Goal: Information Seeking & Learning: Learn about a topic

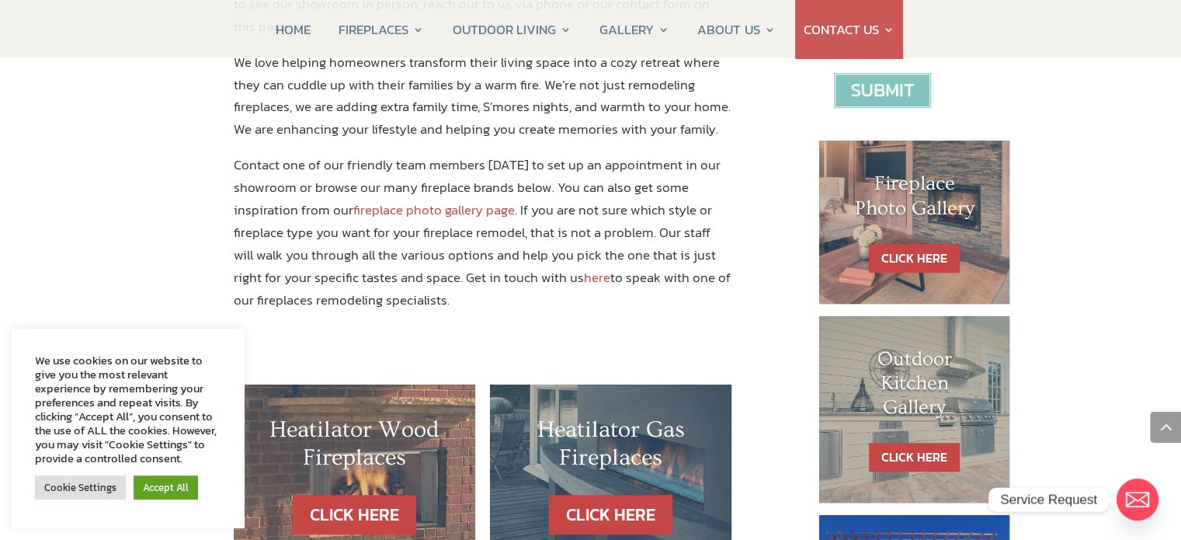
scroll to position [699, 0]
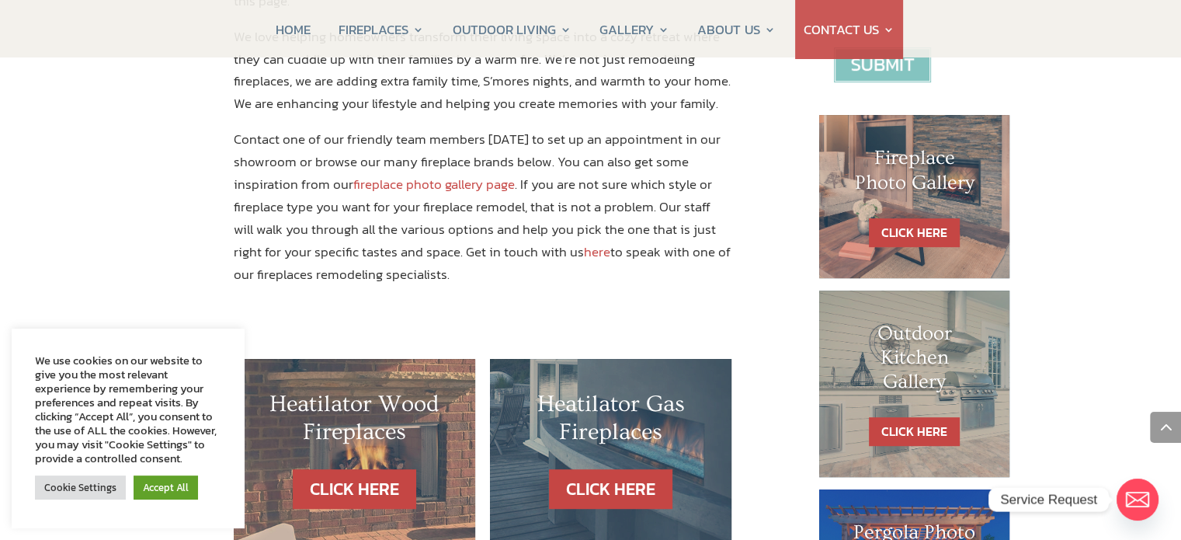
click at [415, 174] on link "fireplace photo gallery page" at bounding box center [433, 184] width 161 height 20
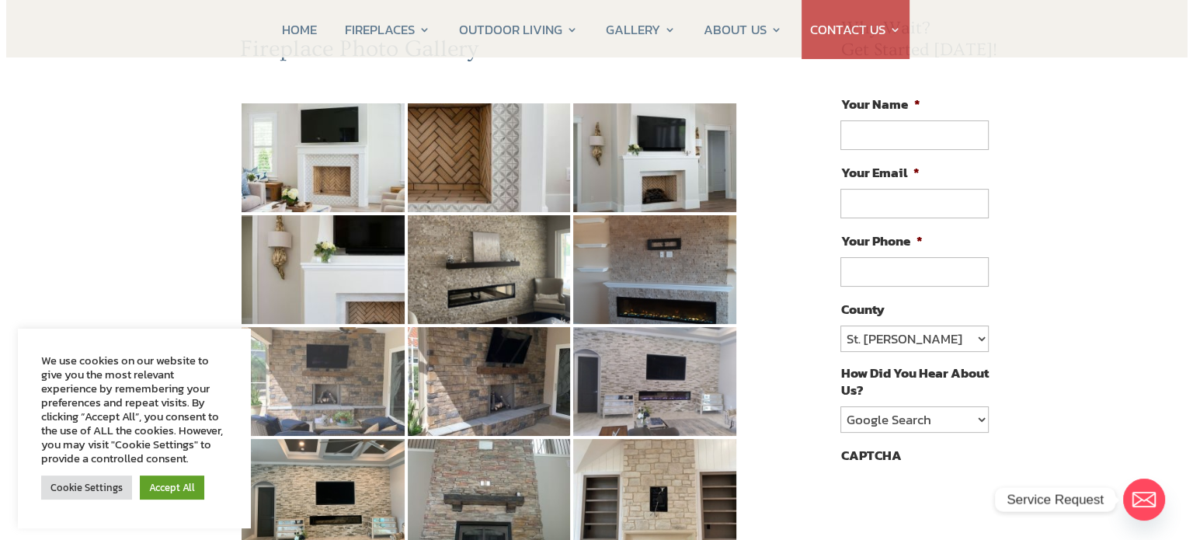
scroll to position [233, 0]
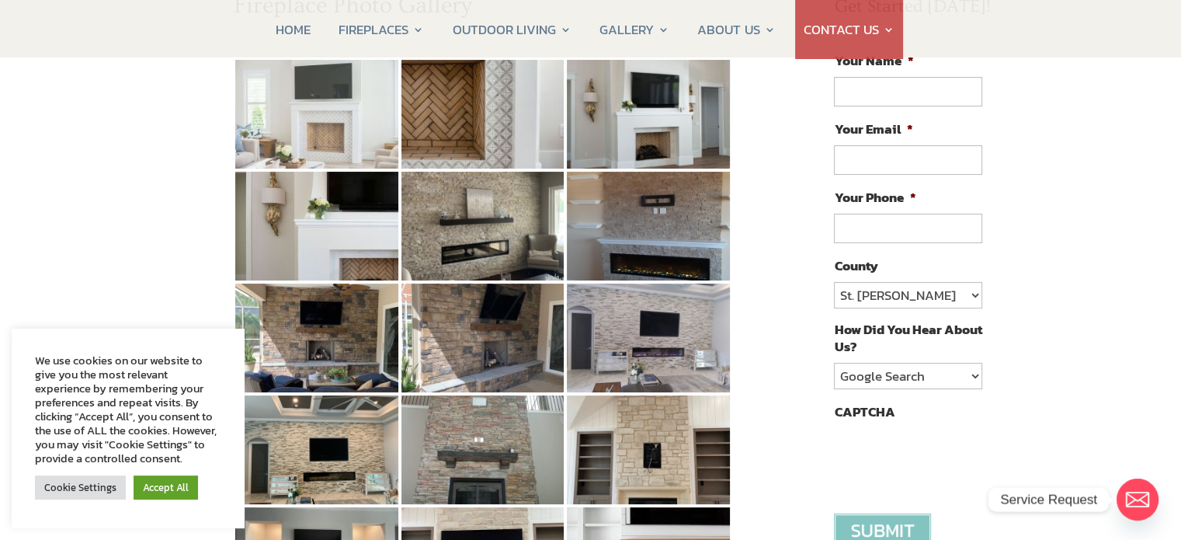
click at [304, 117] on img at bounding box center [316, 114] width 163 height 109
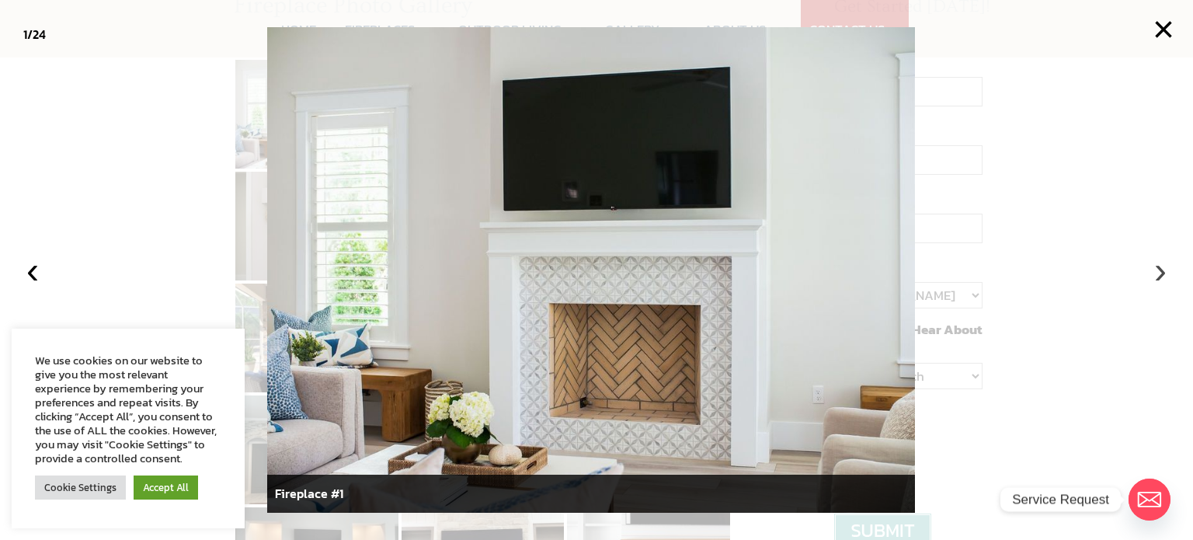
click at [1158, 276] on button "›" at bounding box center [1160, 270] width 34 height 34
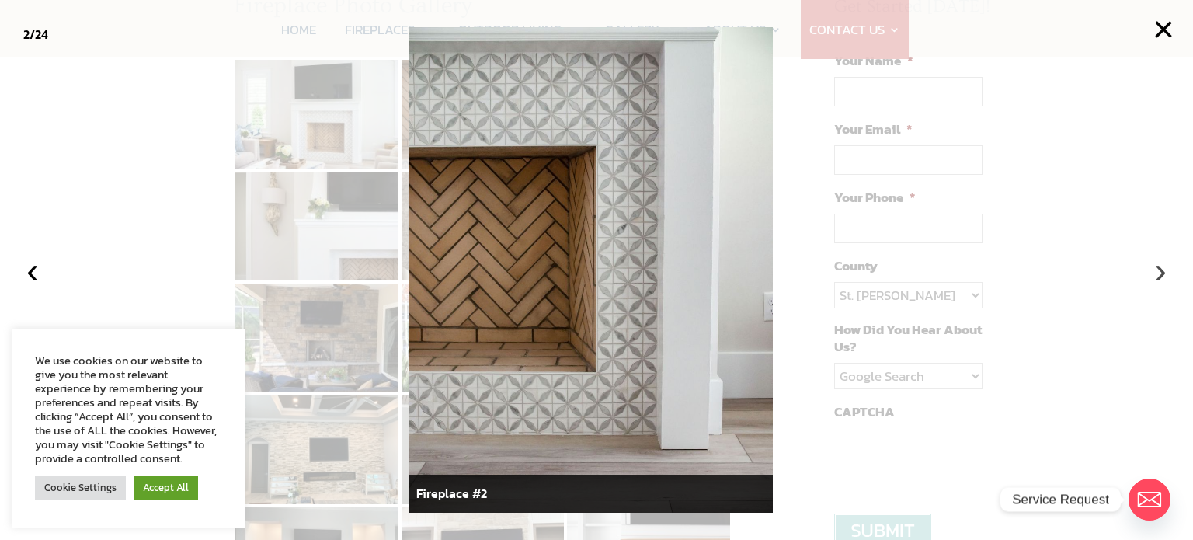
click at [1158, 276] on button "›" at bounding box center [1160, 270] width 34 height 34
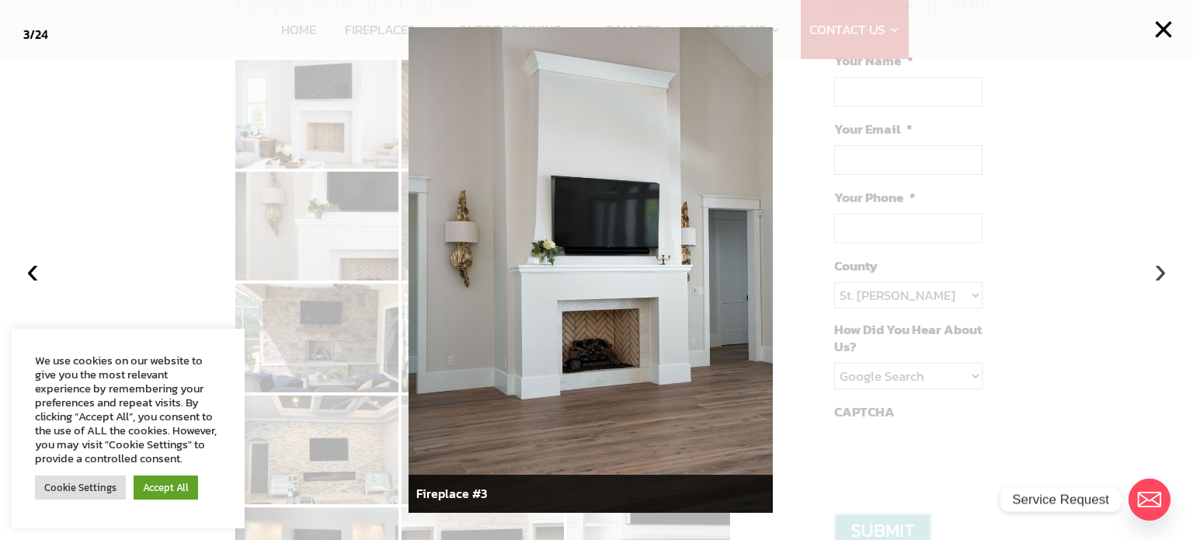
click at [1158, 276] on button "›" at bounding box center [1160, 270] width 34 height 34
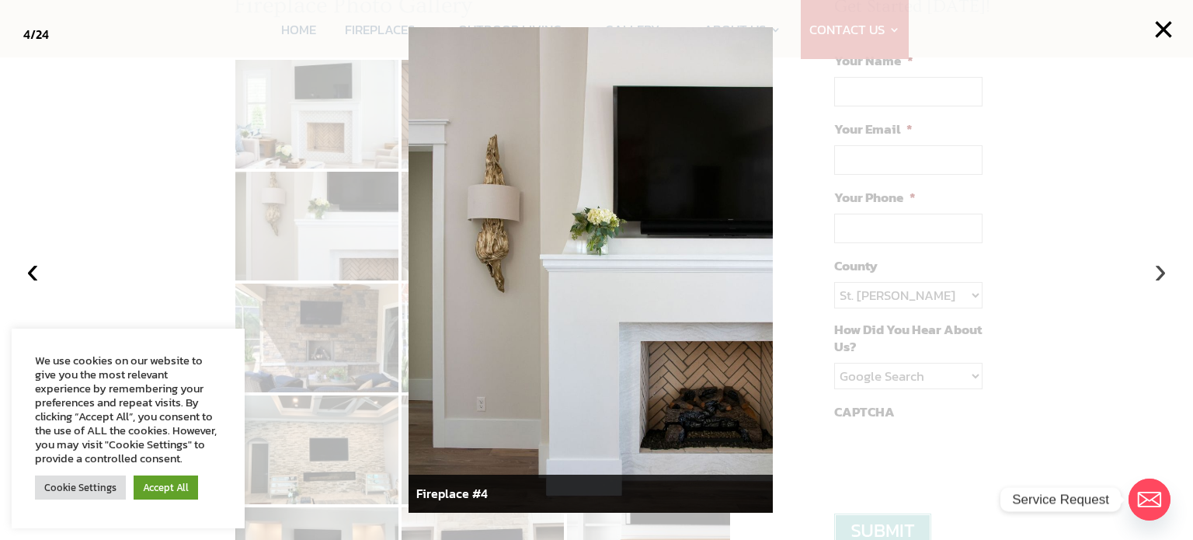
click at [1158, 276] on button "›" at bounding box center [1160, 270] width 34 height 34
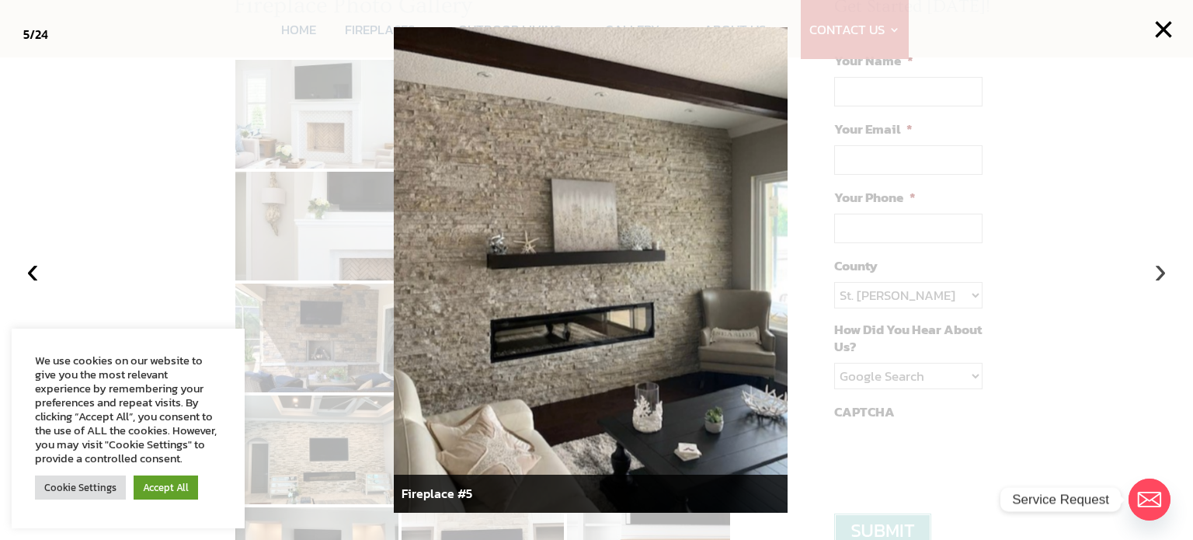
click at [1158, 276] on button "›" at bounding box center [1160, 270] width 34 height 34
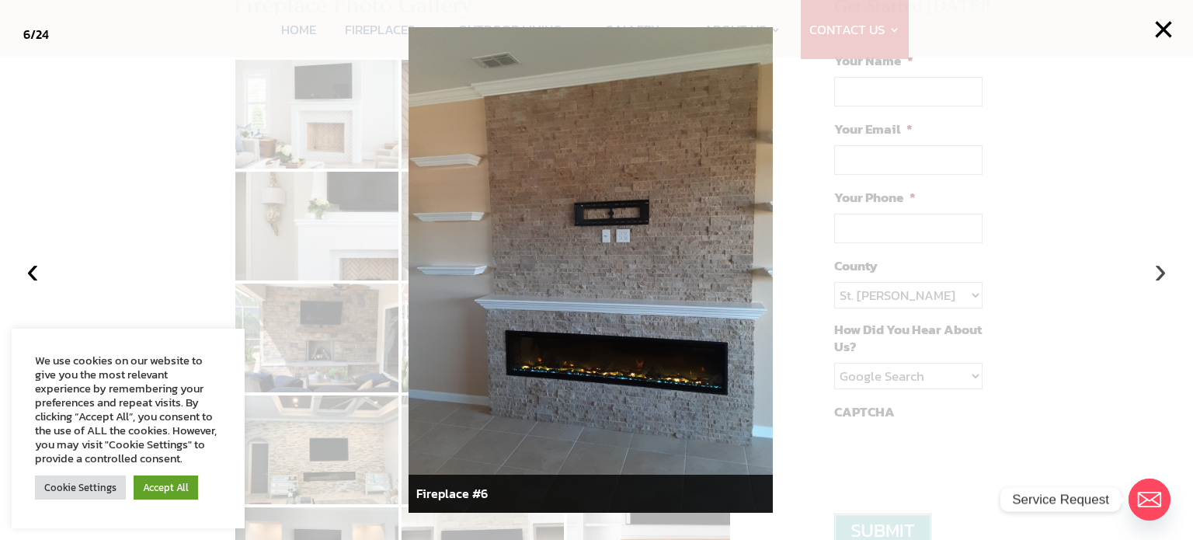
click at [1158, 276] on button "›" at bounding box center [1160, 270] width 34 height 34
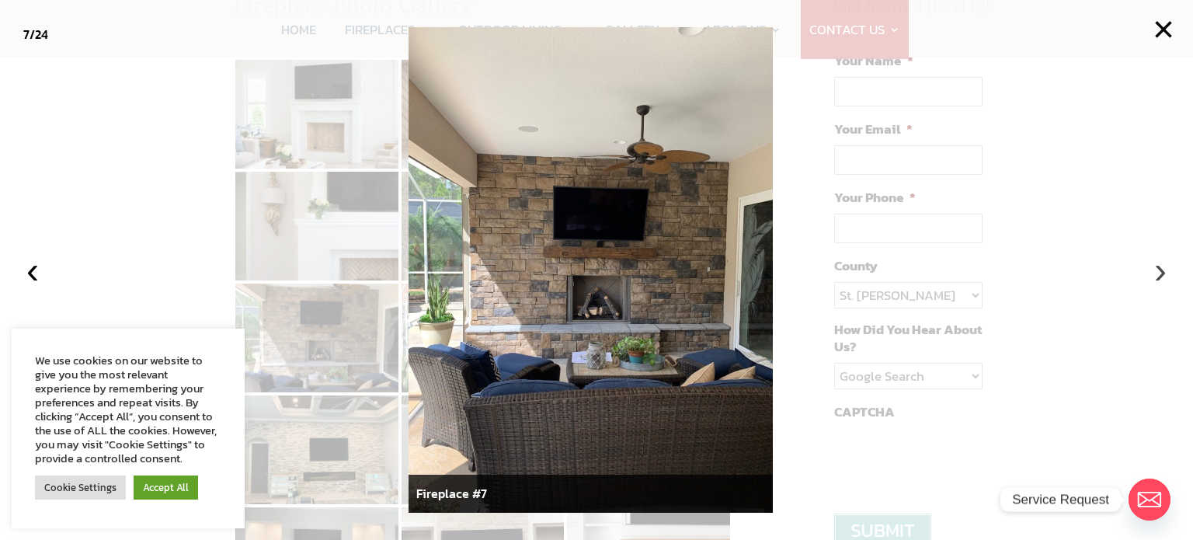
click at [1158, 276] on button "›" at bounding box center [1160, 270] width 34 height 34
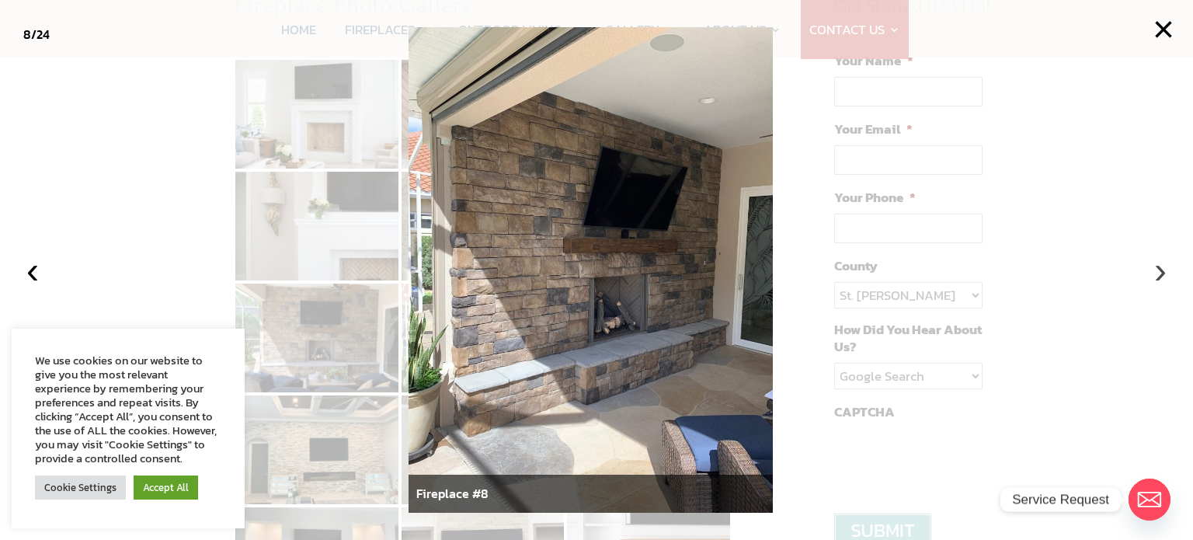
click at [1158, 276] on button "›" at bounding box center [1160, 270] width 34 height 34
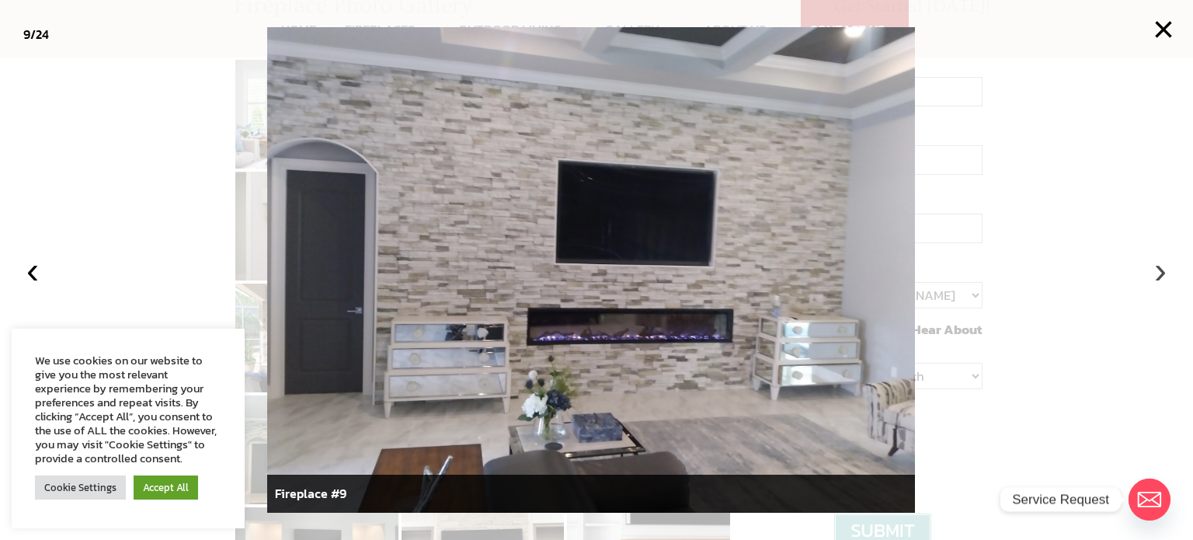
click at [1158, 276] on button "›" at bounding box center [1160, 270] width 34 height 34
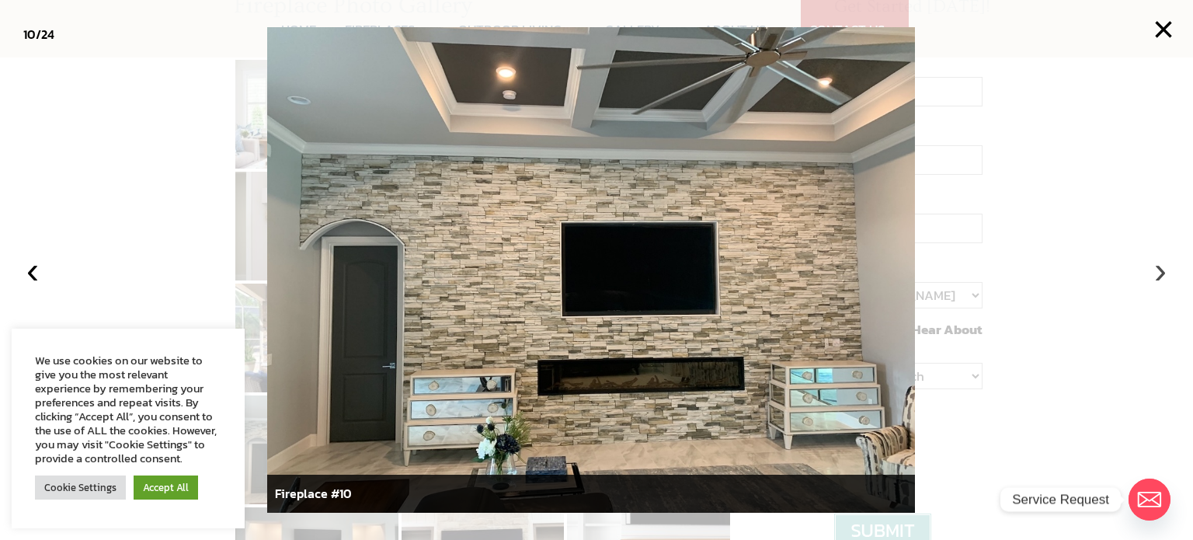
click at [1158, 276] on button "›" at bounding box center [1160, 270] width 34 height 34
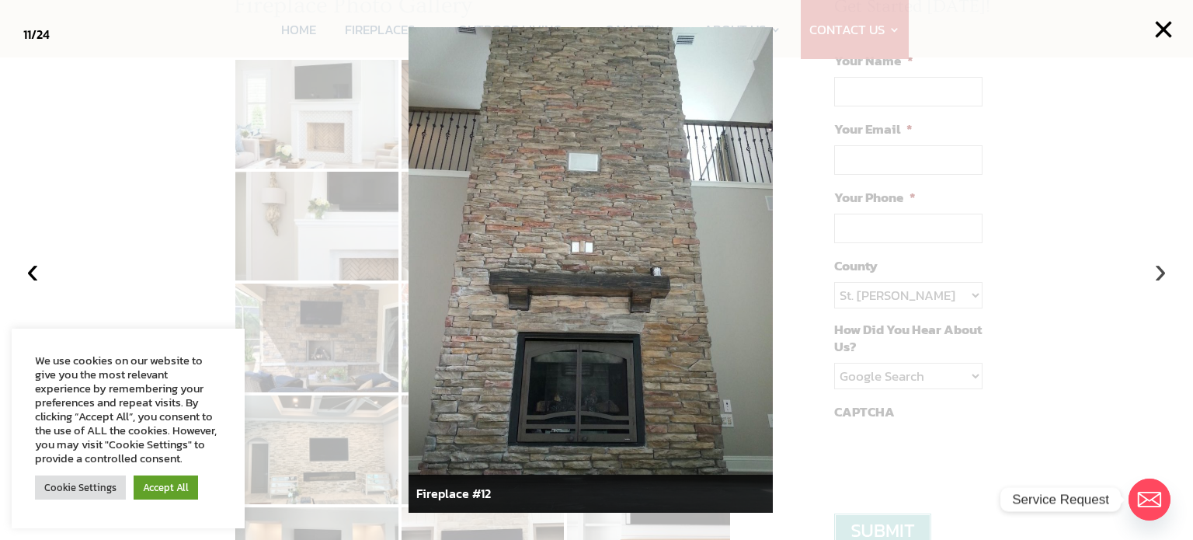
click at [1158, 276] on button "›" at bounding box center [1160, 270] width 34 height 34
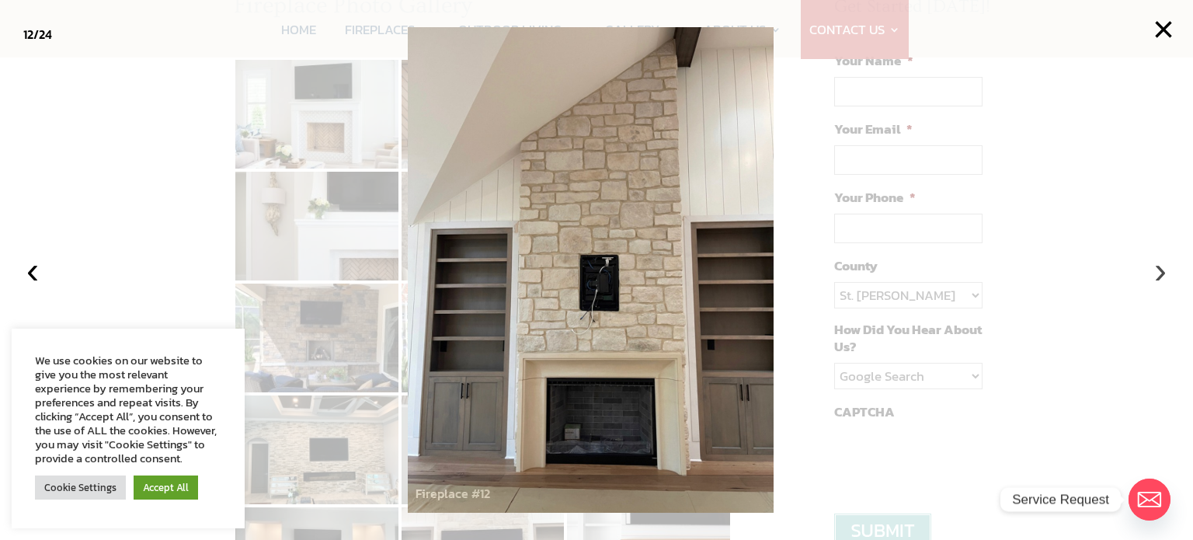
click at [1158, 276] on button "›" at bounding box center [1160, 270] width 34 height 34
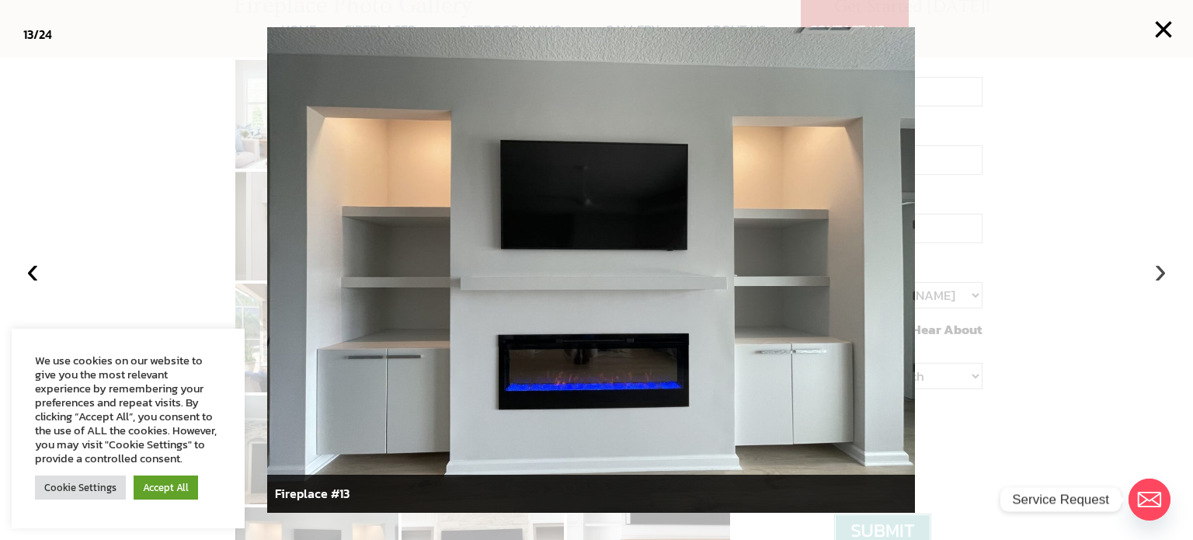
click at [1158, 276] on button "›" at bounding box center [1160, 270] width 34 height 34
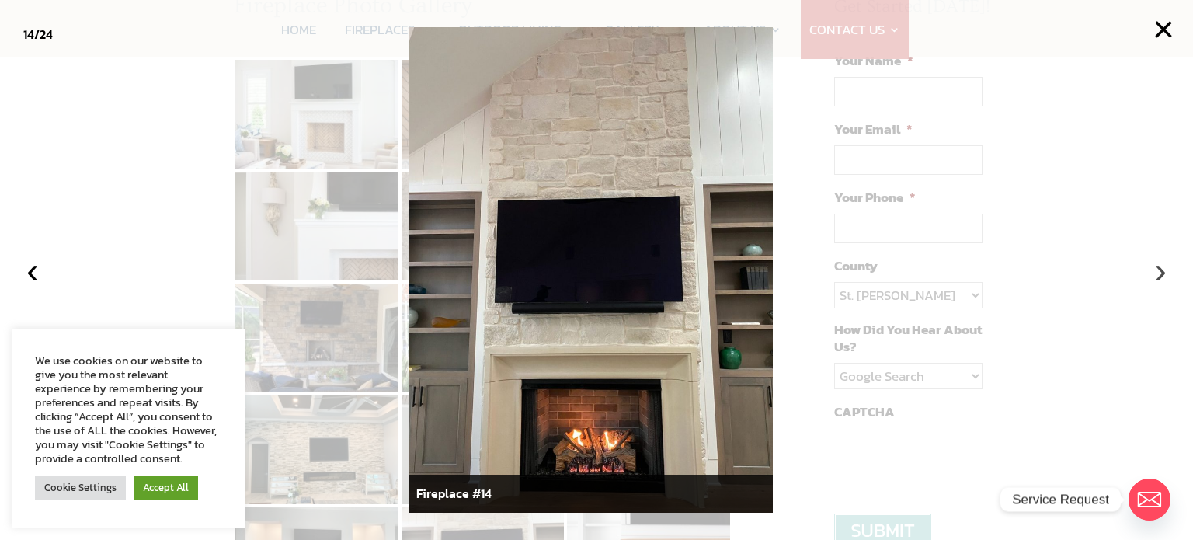
click at [1158, 276] on button "›" at bounding box center [1160, 270] width 34 height 34
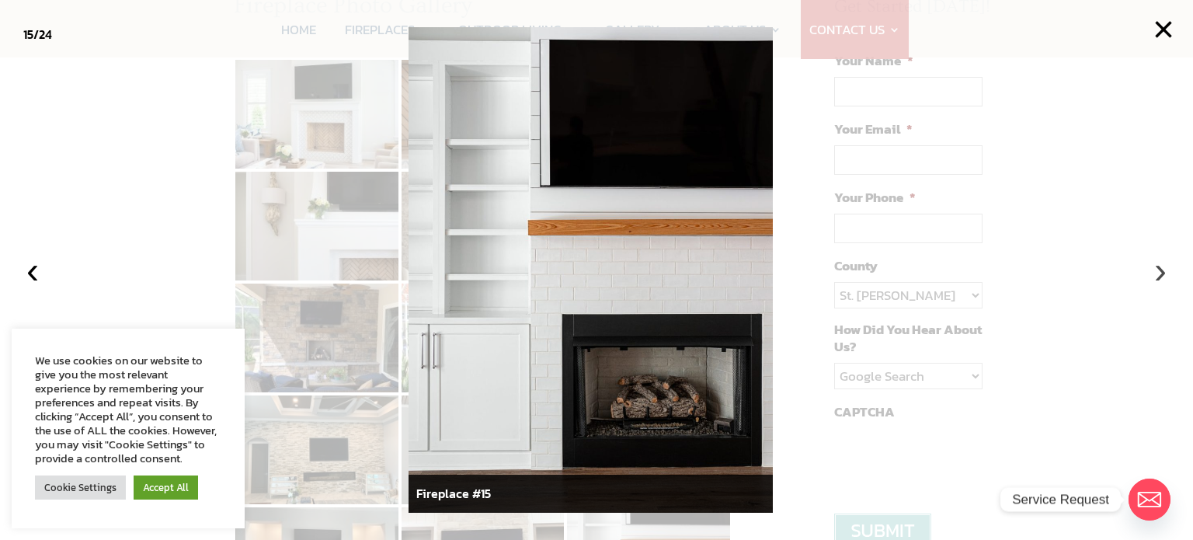
click at [1158, 276] on button "›" at bounding box center [1160, 270] width 34 height 34
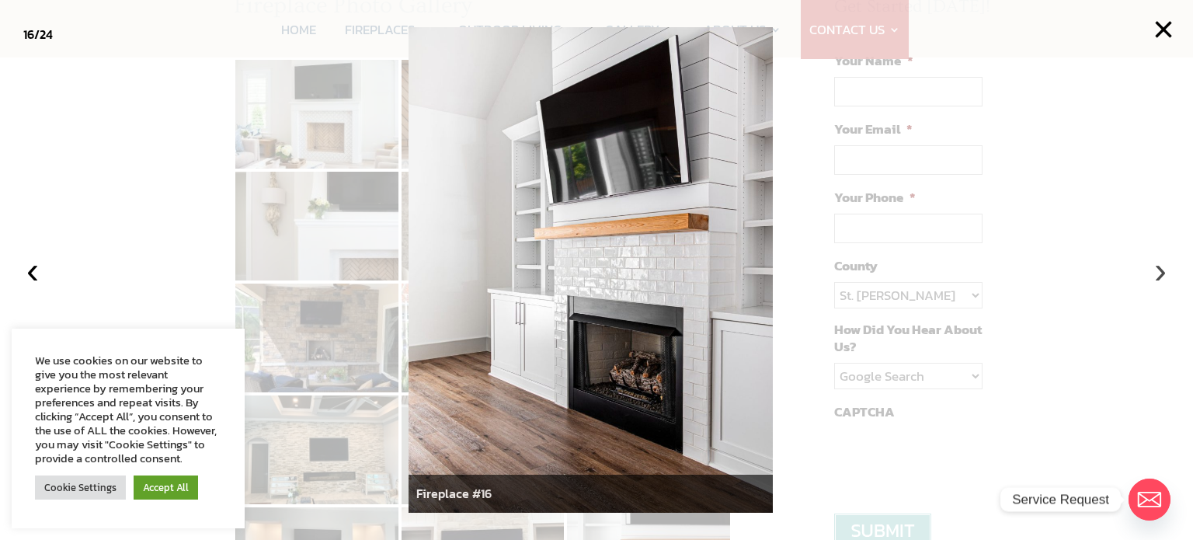
click at [1158, 276] on button "›" at bounding box center [1160, 270] width 34 height 34
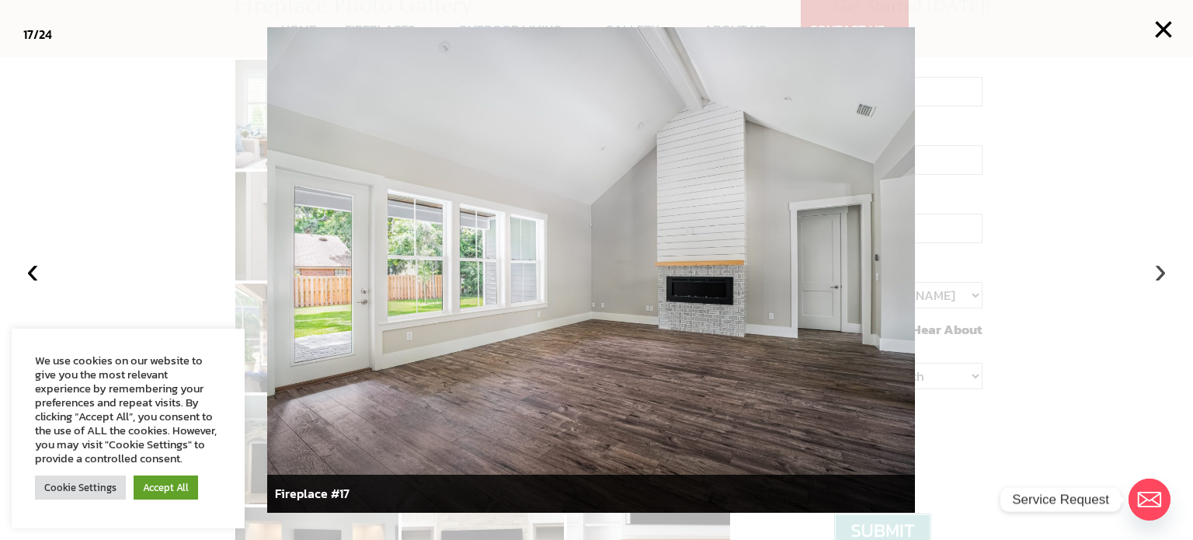
click at [1158, 276] on button "›" at bounding box center [1160, 270] width 34 height 34
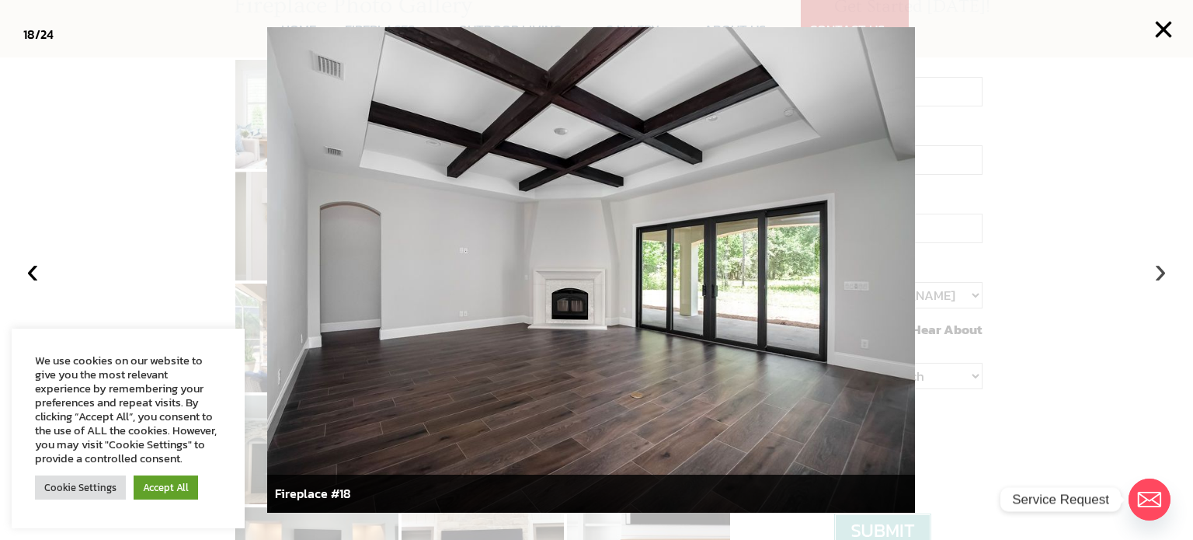
click at [1158, 276] on button "›" at bounding box center [1160, 270] width 34 height 34
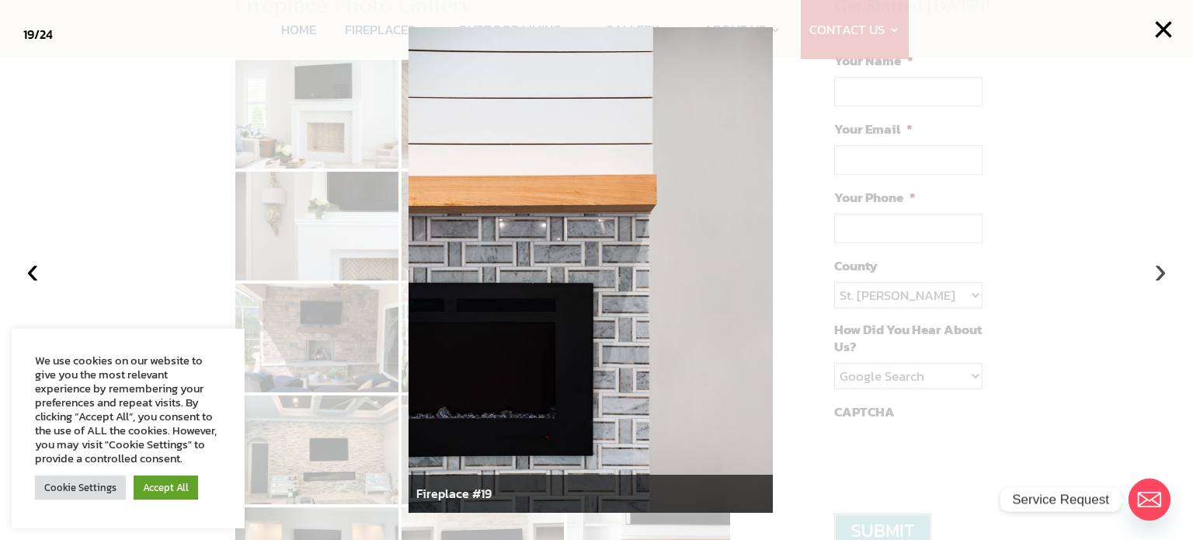
click at [1158, 277] on button "›" at bounding box center [1160, 270] width 34 height 34
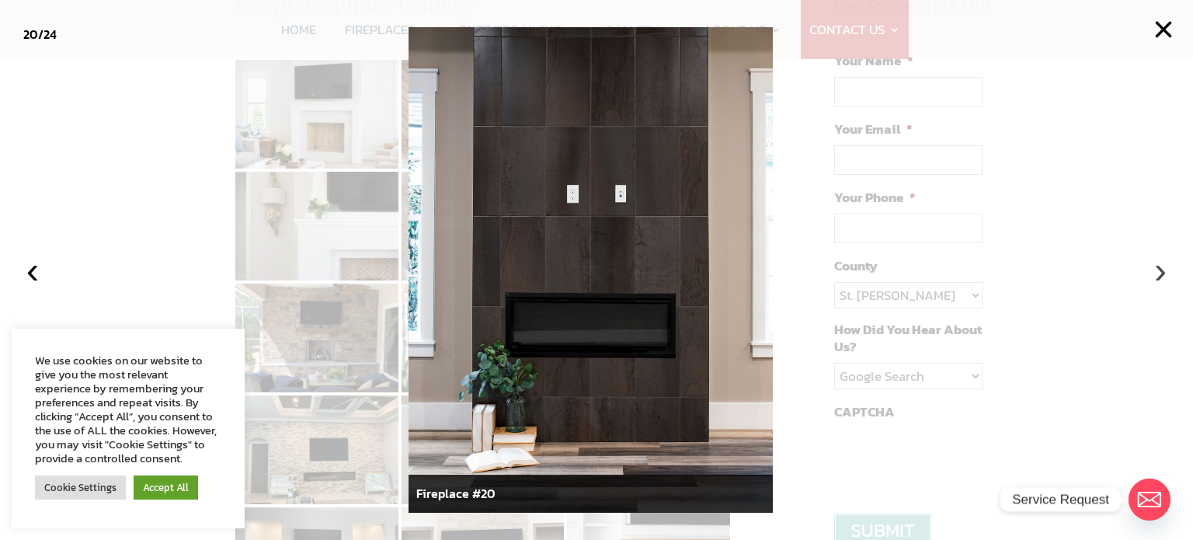
click at [1158, 278] on button "›" at bounding box center [1160, 270] width 34 height 34
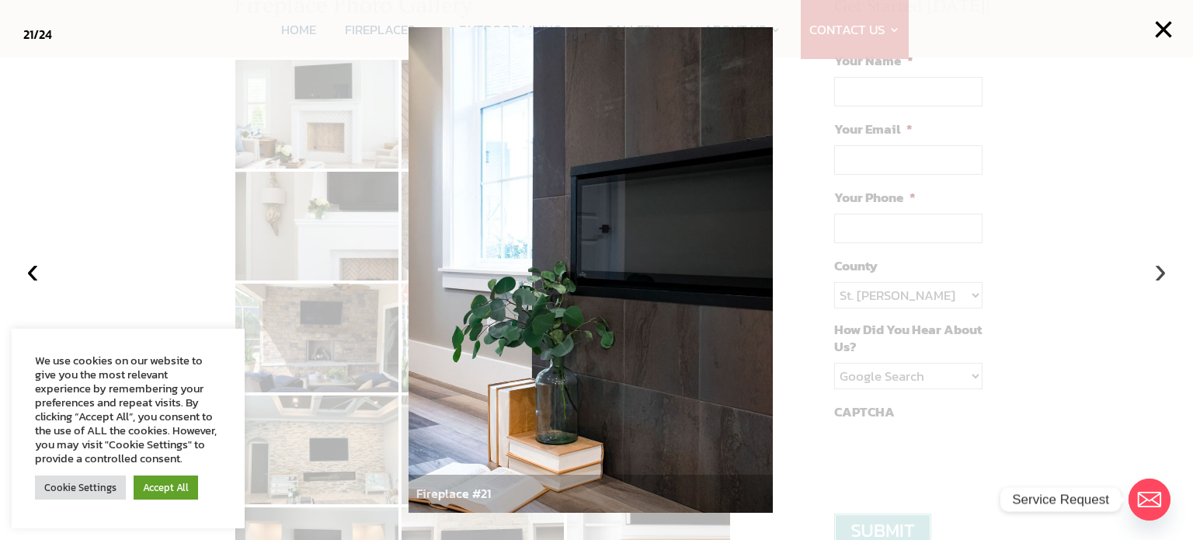
click at [1158, 278] on button "›" at bounding box center [1160, 270] width 34 height 34
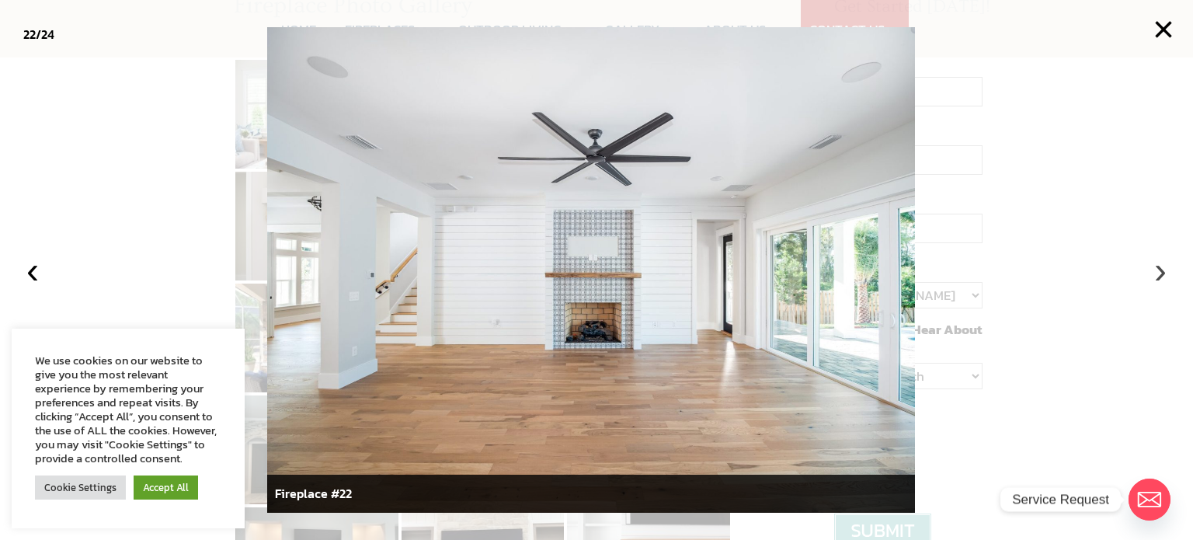
click at [1155, 269] on button "›" at bounding box center [1160, 270] width 34 height 34
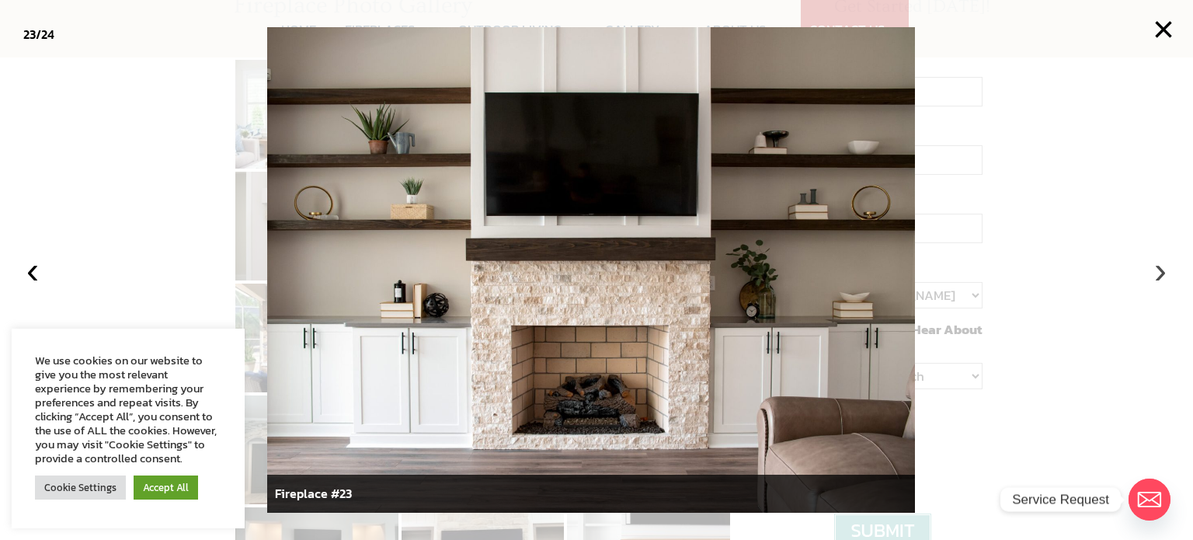
click at [1154, 269] on button "›" at bounding box center [1160, 270] width 34 height 34
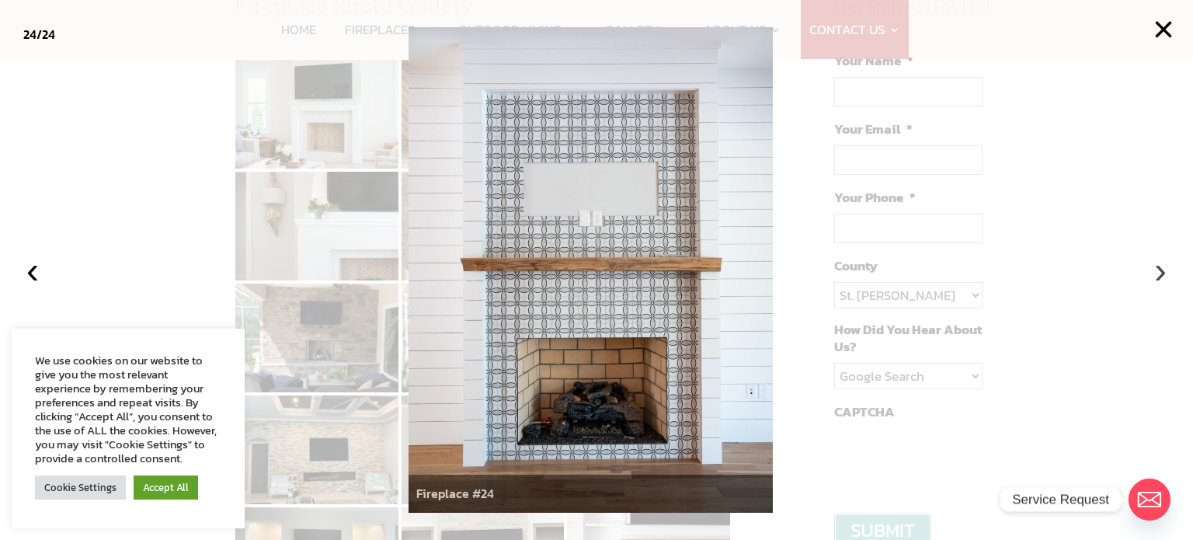
click at [1154, 269] on button "›" at bounding box center [1160, 270] width 34 height 34
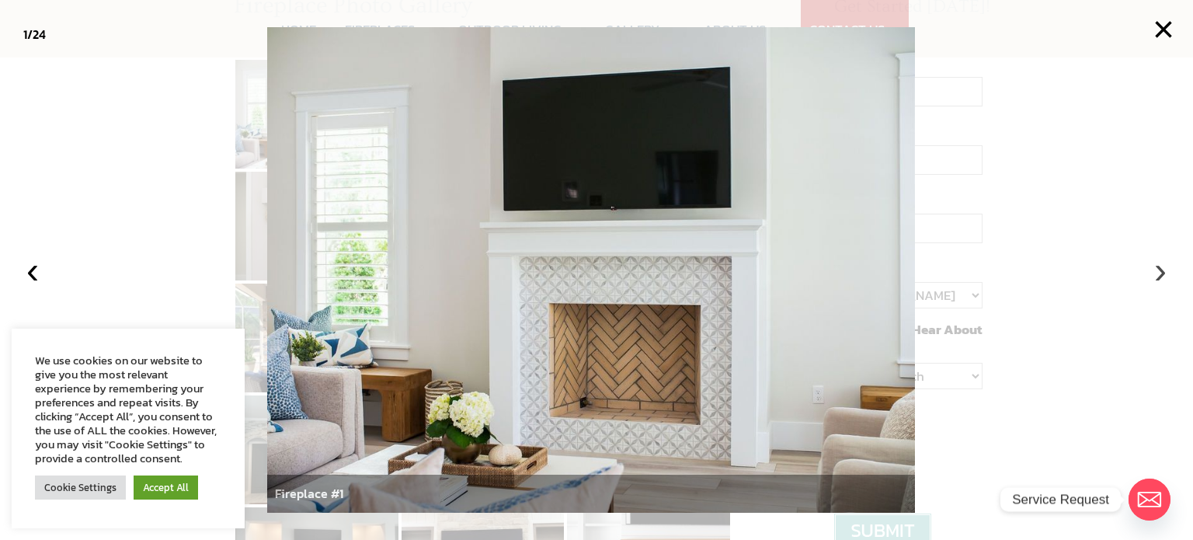
click at [1154, 269] on button "›" at bounding box center [1160, 270] width 34 height 34
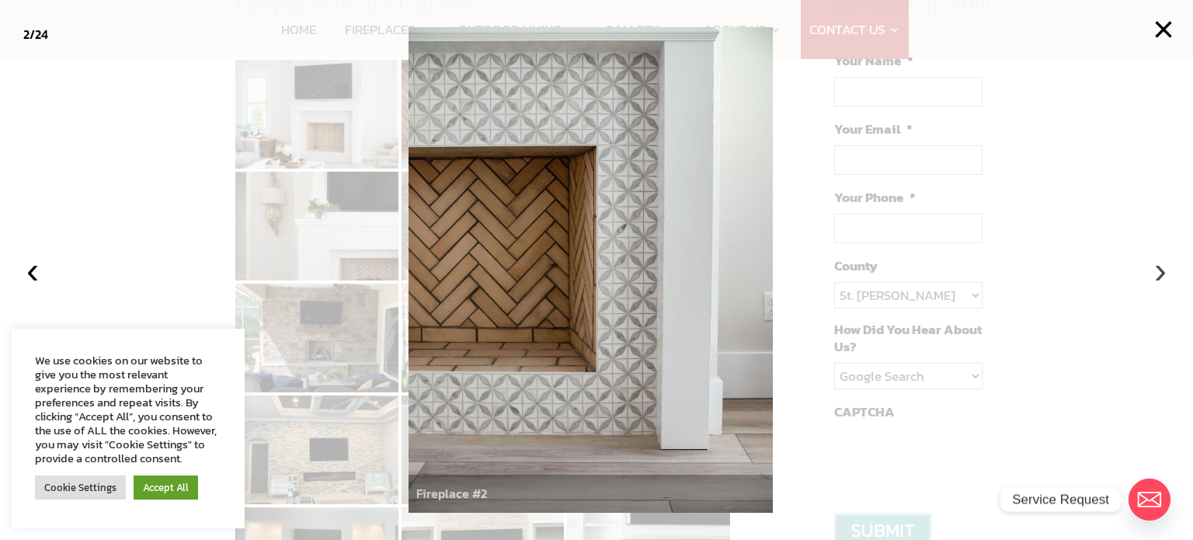
click at [1154, 269] on button "›" at bounding box center [1160, 270] width 34 height 34
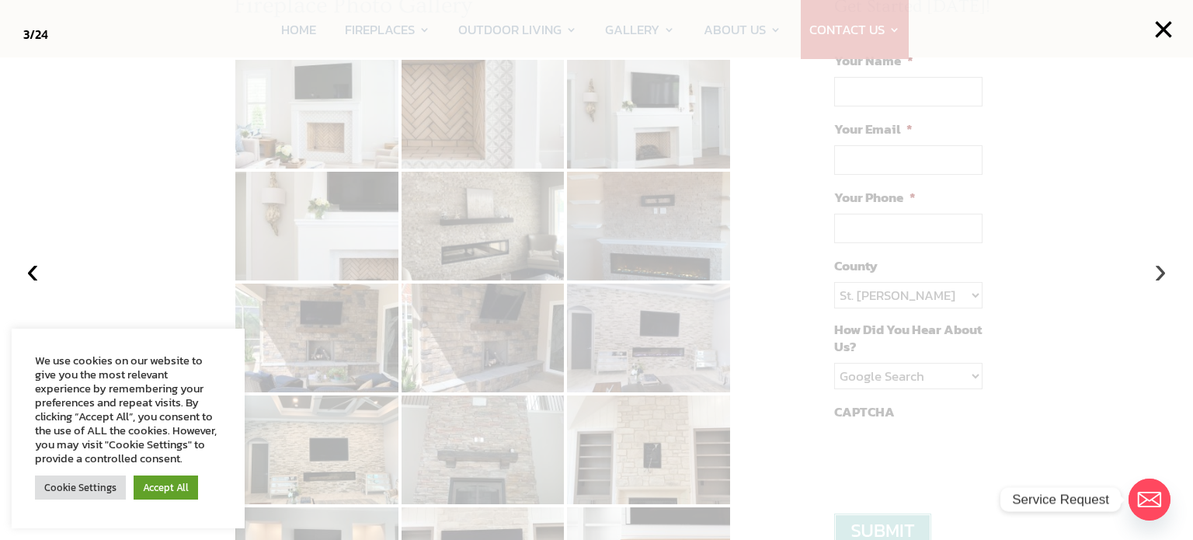
click at [1154, 269] on button "›" at bounding box center [1160, 270] width 34 height 34
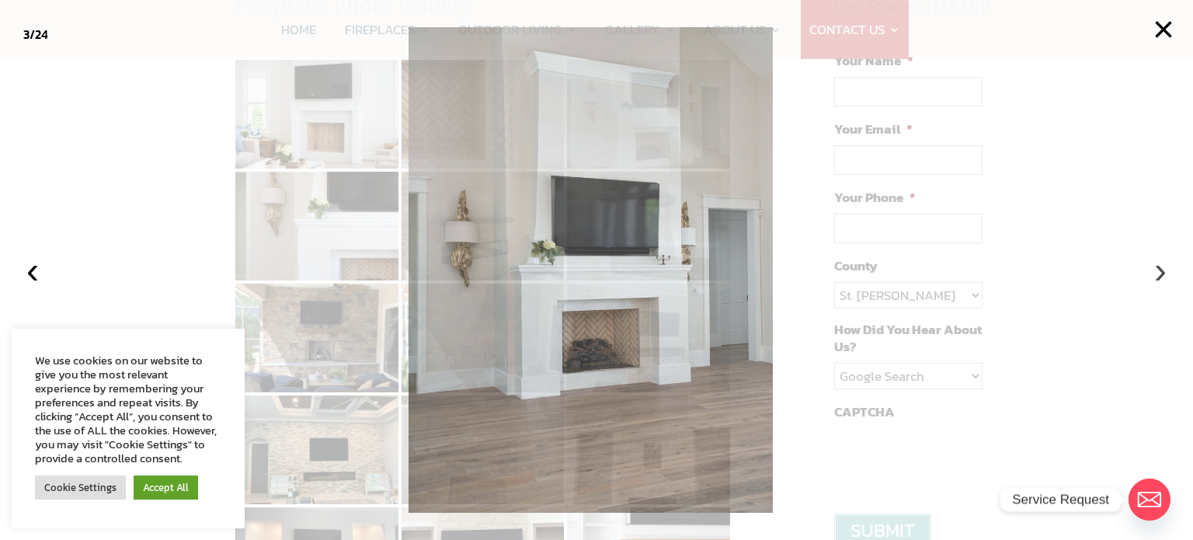
click at [1154, 269] on button "›" at bounding box center [1160, 270] width 34 height 34
